Goal: Information Seeking & Learning: Find specific fact

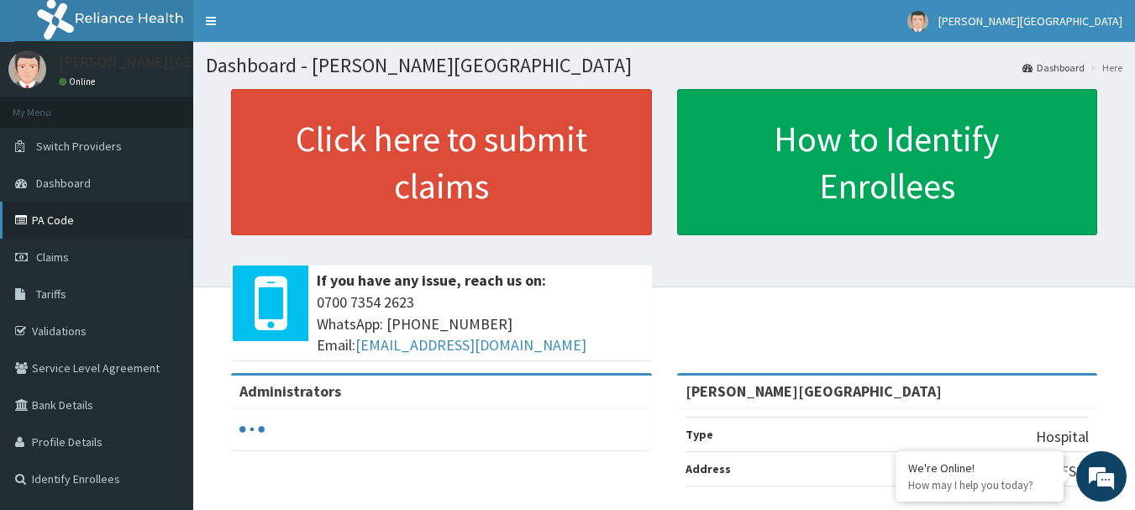
click at [57, 220] on link "PA Code" at bounding box center [96, 220] width 193 height 37
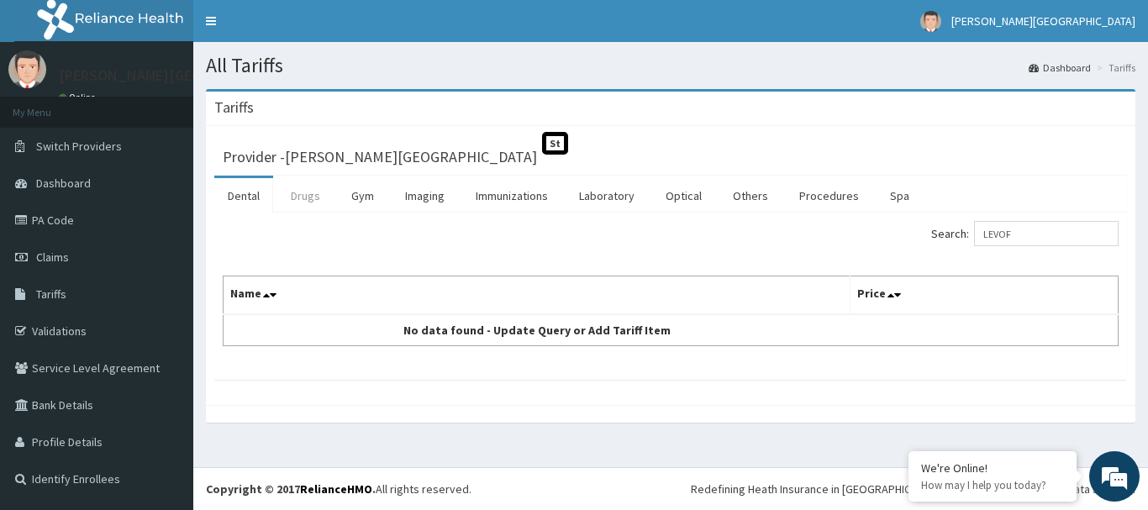
type input "LEVOF"
click at [318, 193] on link "Drugs" at bounding box center [305, 195] width 56 height 35
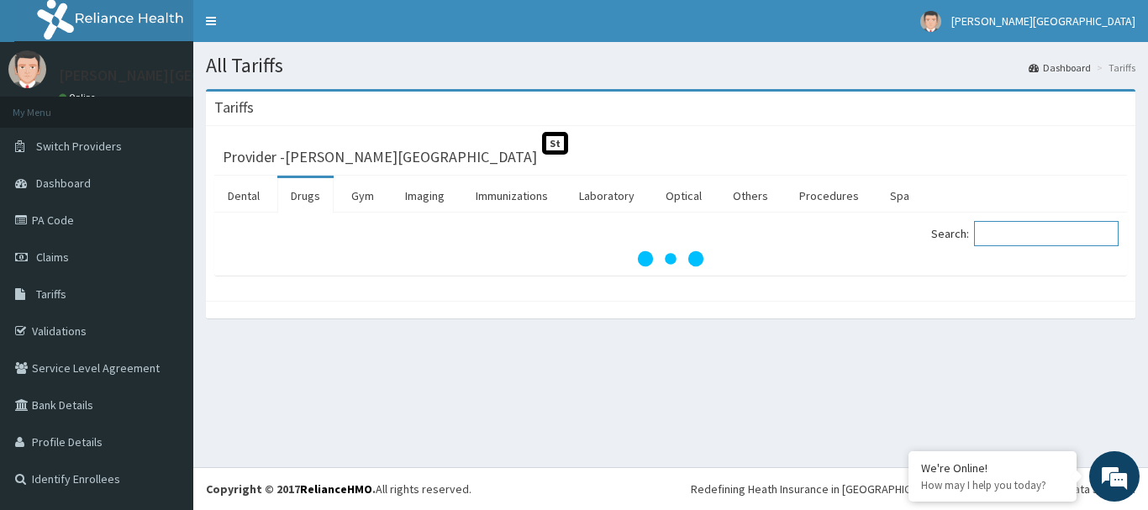
click at [1052, 242] on input "Search:" at bounding box center [1046, 233] width 145 height 25
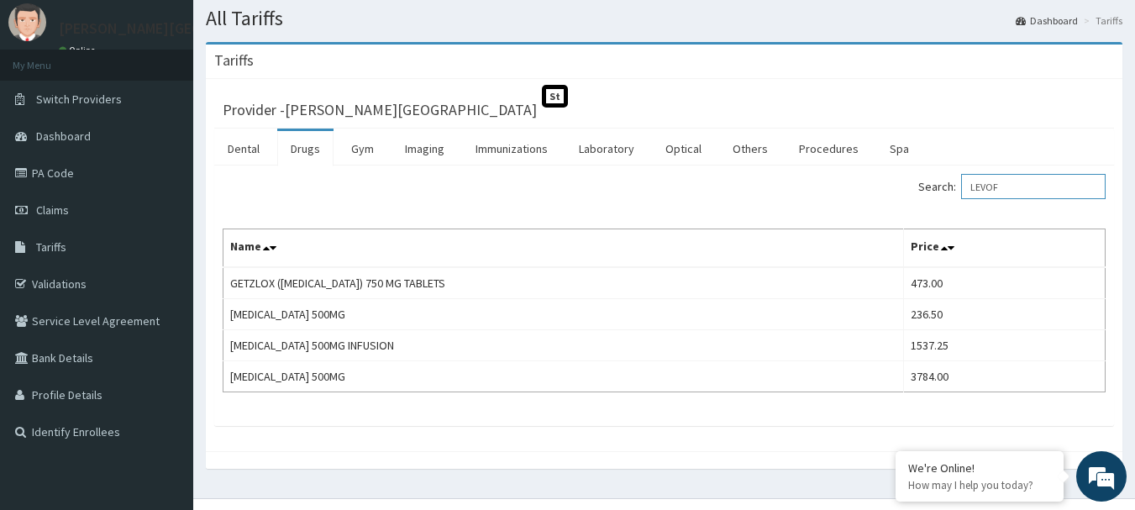
scroll to position [78, 0]
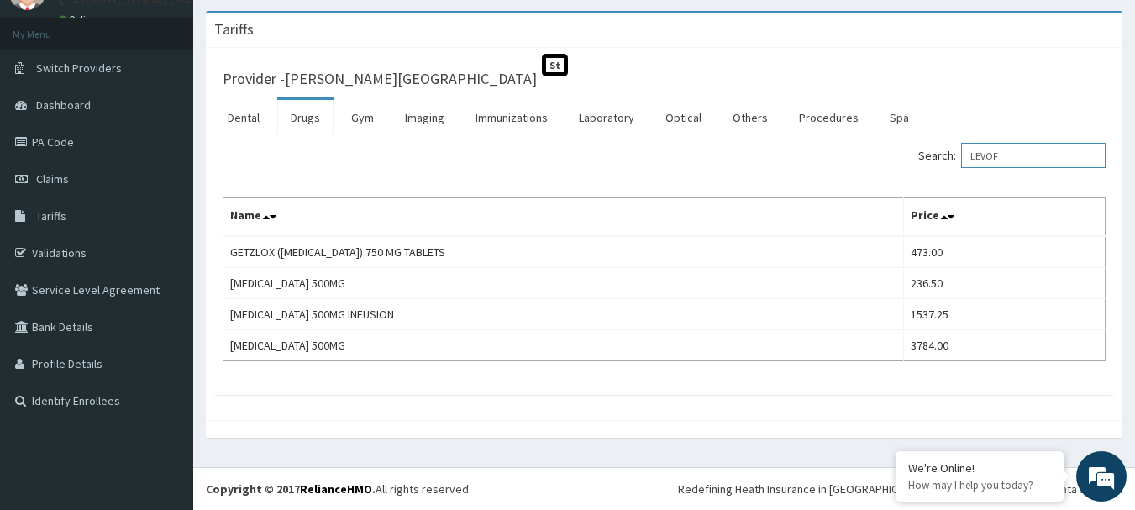
type input "LEVOF"
click at [73, 147] on link "PA Code" at bounding box center [96, 142] width 193 height 37
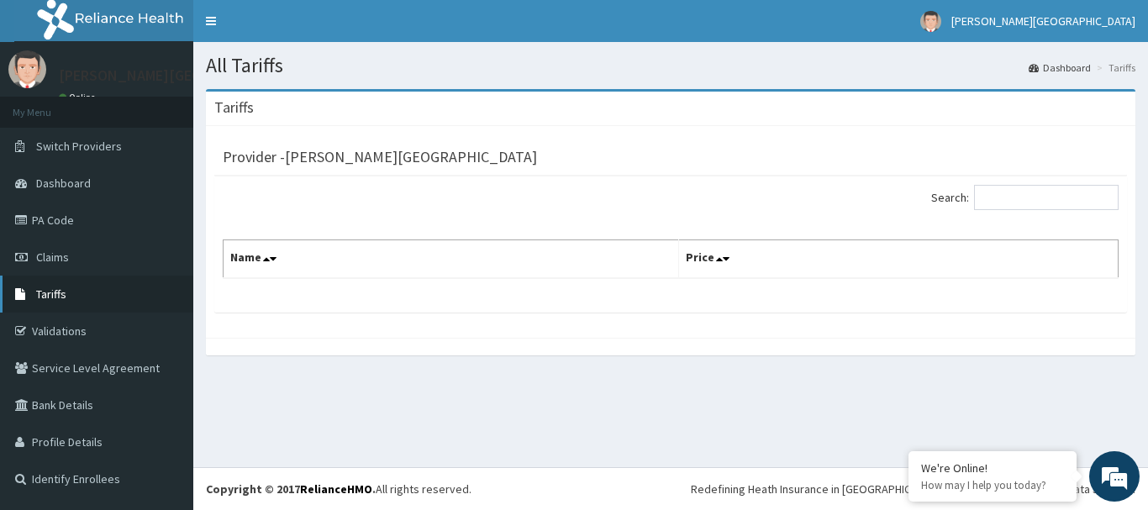
click at [55, 291] on span "Tariffs" at bounding box center [51, 294] width 30 height 15
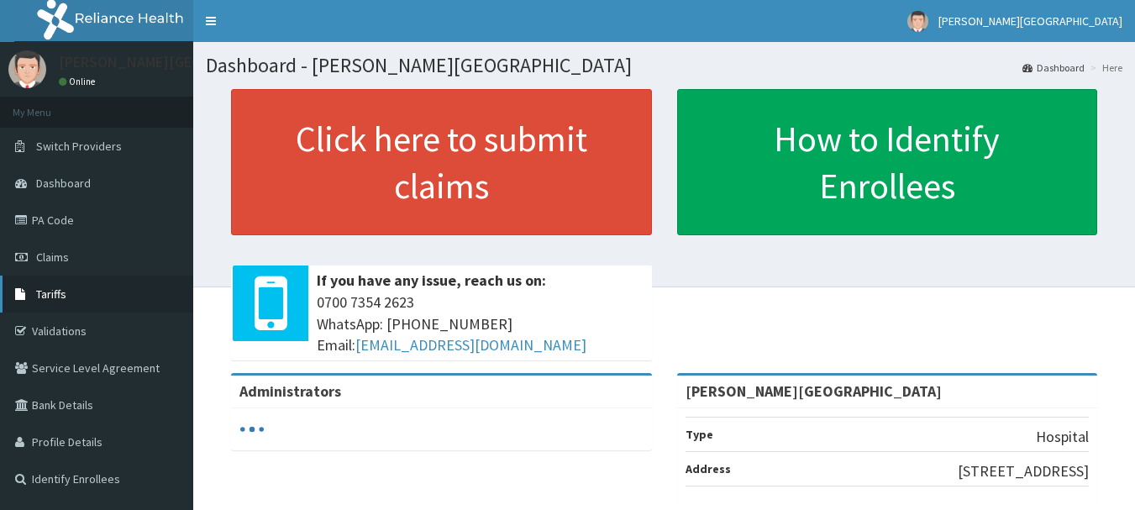
click at [58, 291] on span "Tariffs" at bounding box center [51, 294] width 30 height 15
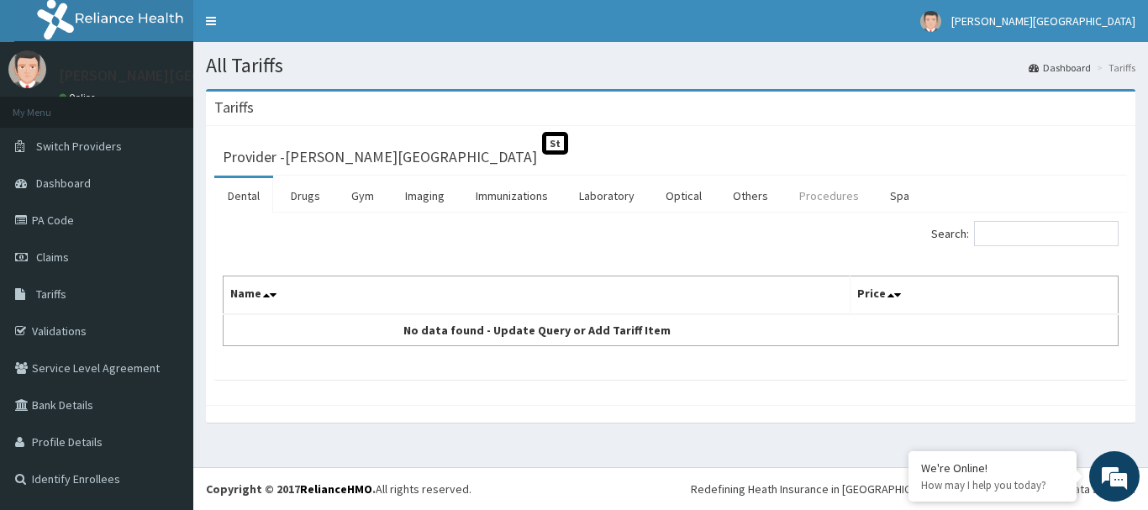
click at [817, 202] on link "Procedures" at bounding box center [829, 195] width 87 height 35
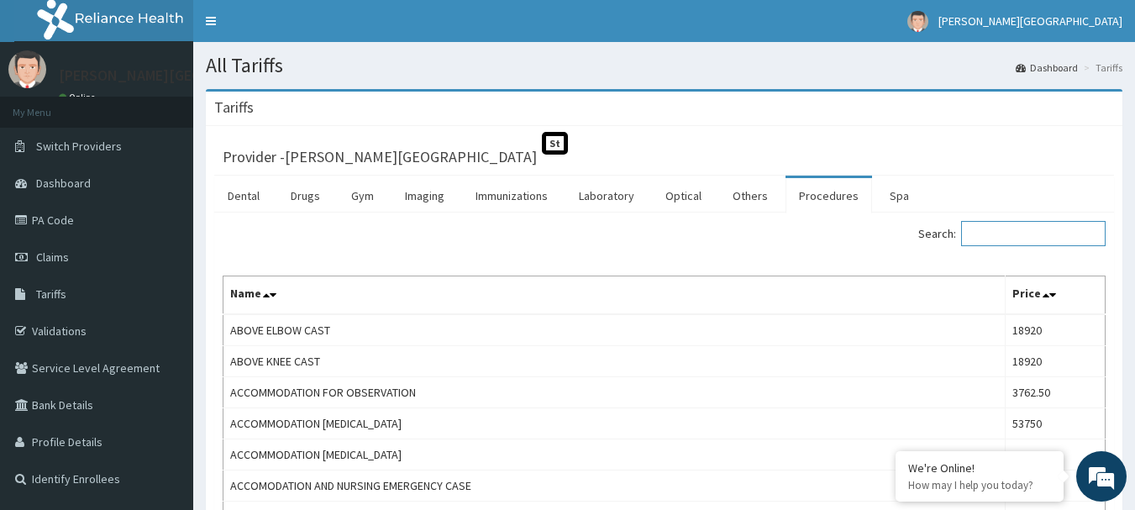
click at [1009, 241] on input "Search:" at bounding box center [1033, 233] width 145 height 25
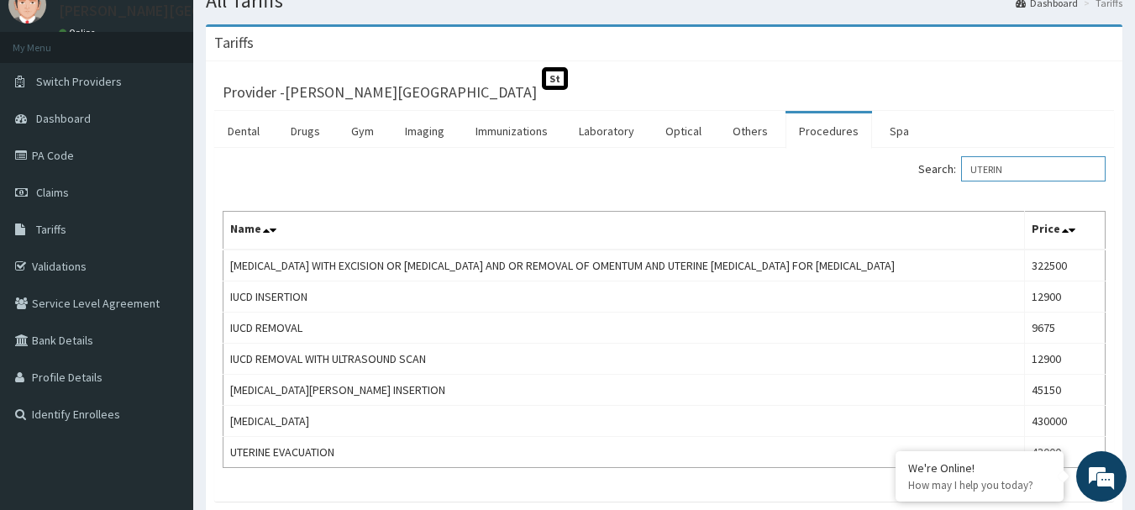
scroll to position [82, 0]
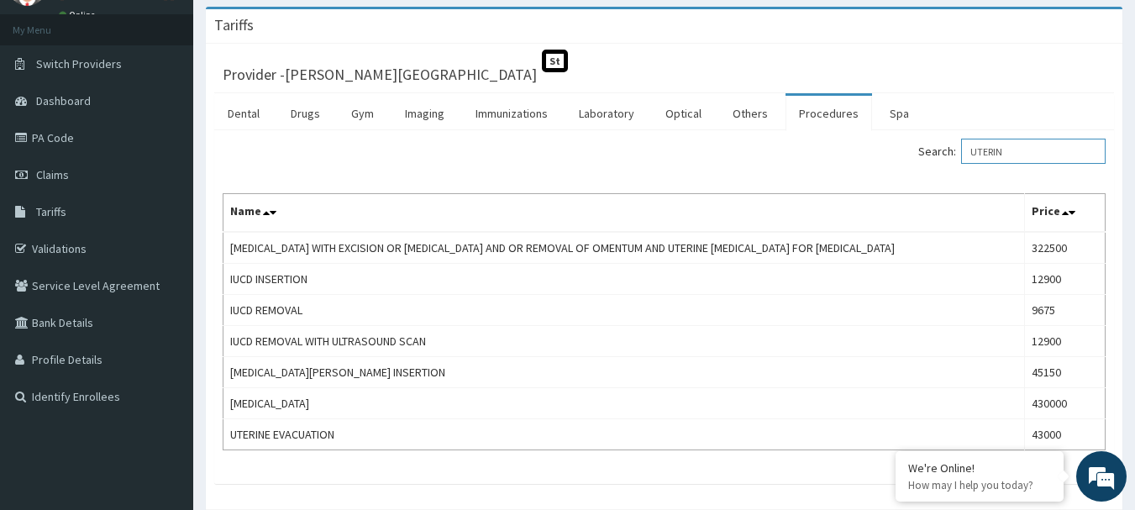
type input "UTERIN"
click at [80, 145] on link "PA Code" at bounding box center [96, 137] width 193 height 37
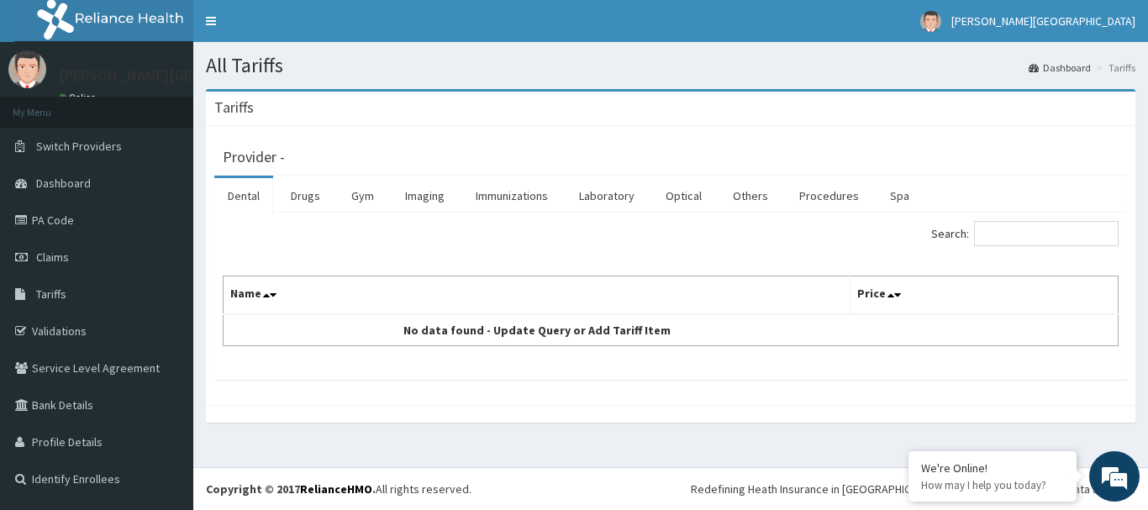
click at [306, 199] on link "Drugs" at bounding box center [305, 195] width 56 height 35
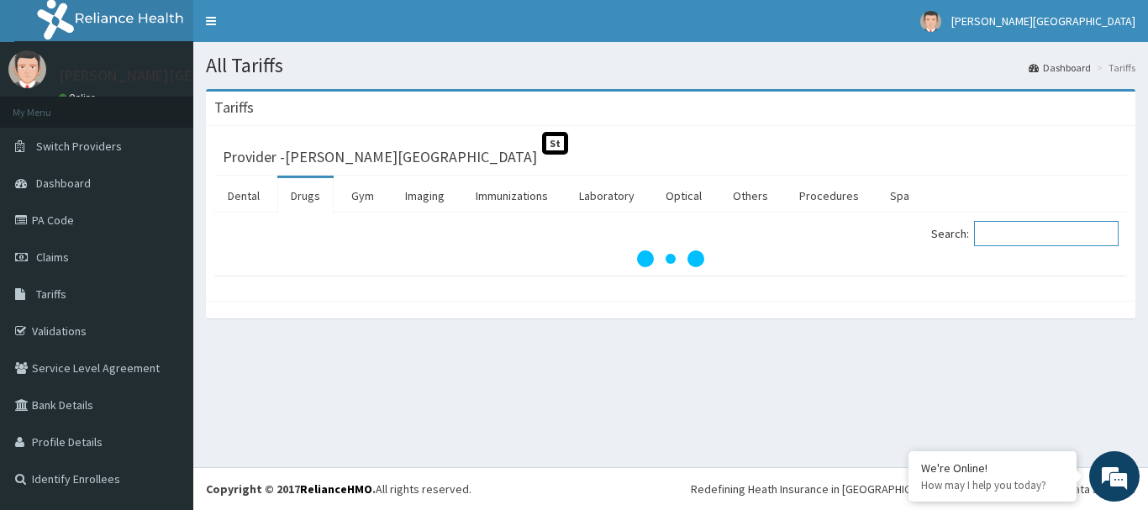
click at [1033, 232] on input "Search:" at bounding box center [1046, 233] width 145 height 25
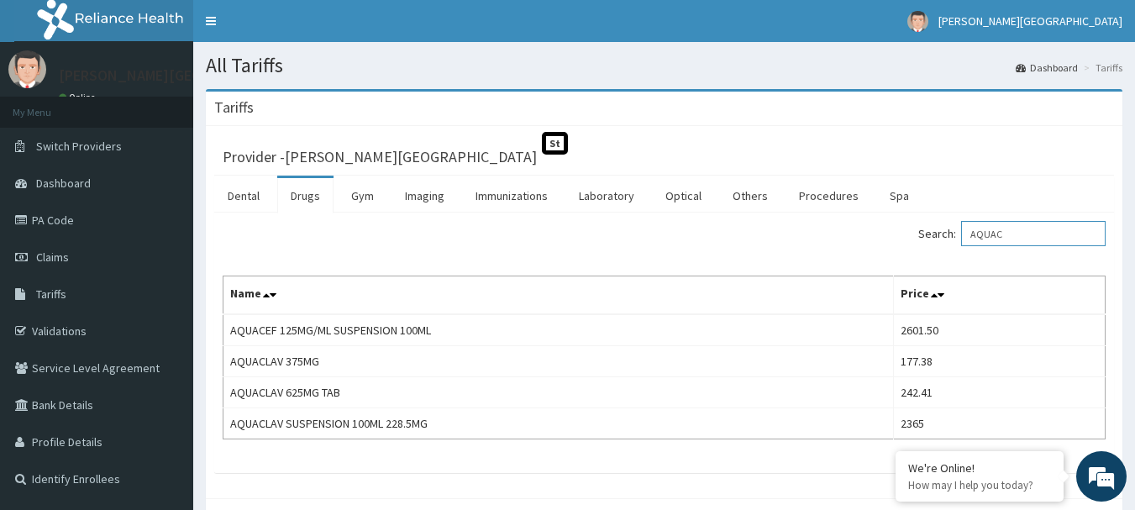
scroll to position [18, 0]
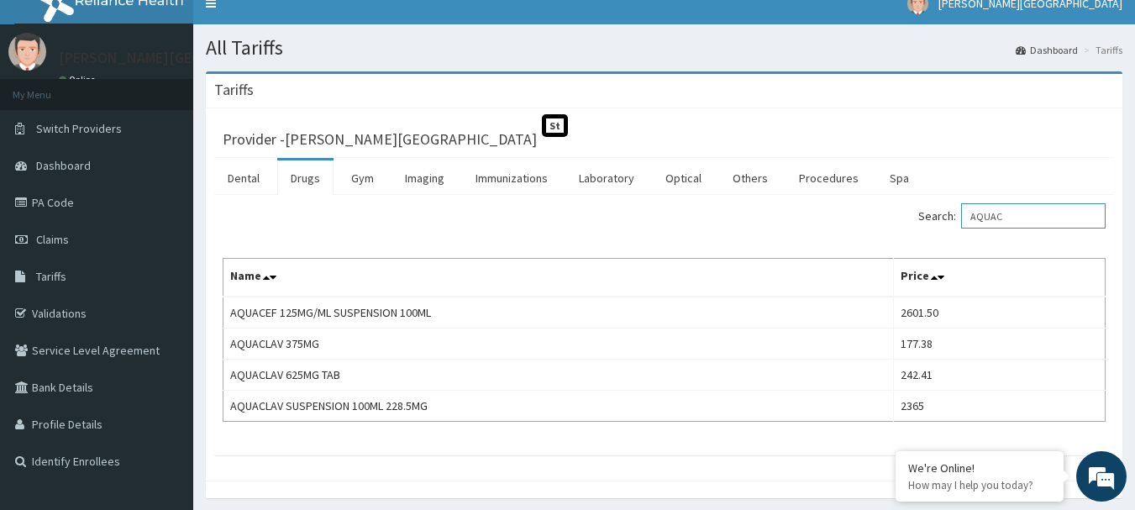
type input "AQUAC"
click at [76, 202] on link "PA Code" at bounding box center [96, 202] width 193 height 37
